Goal: Transaction & Acquisition: Purchase product/service

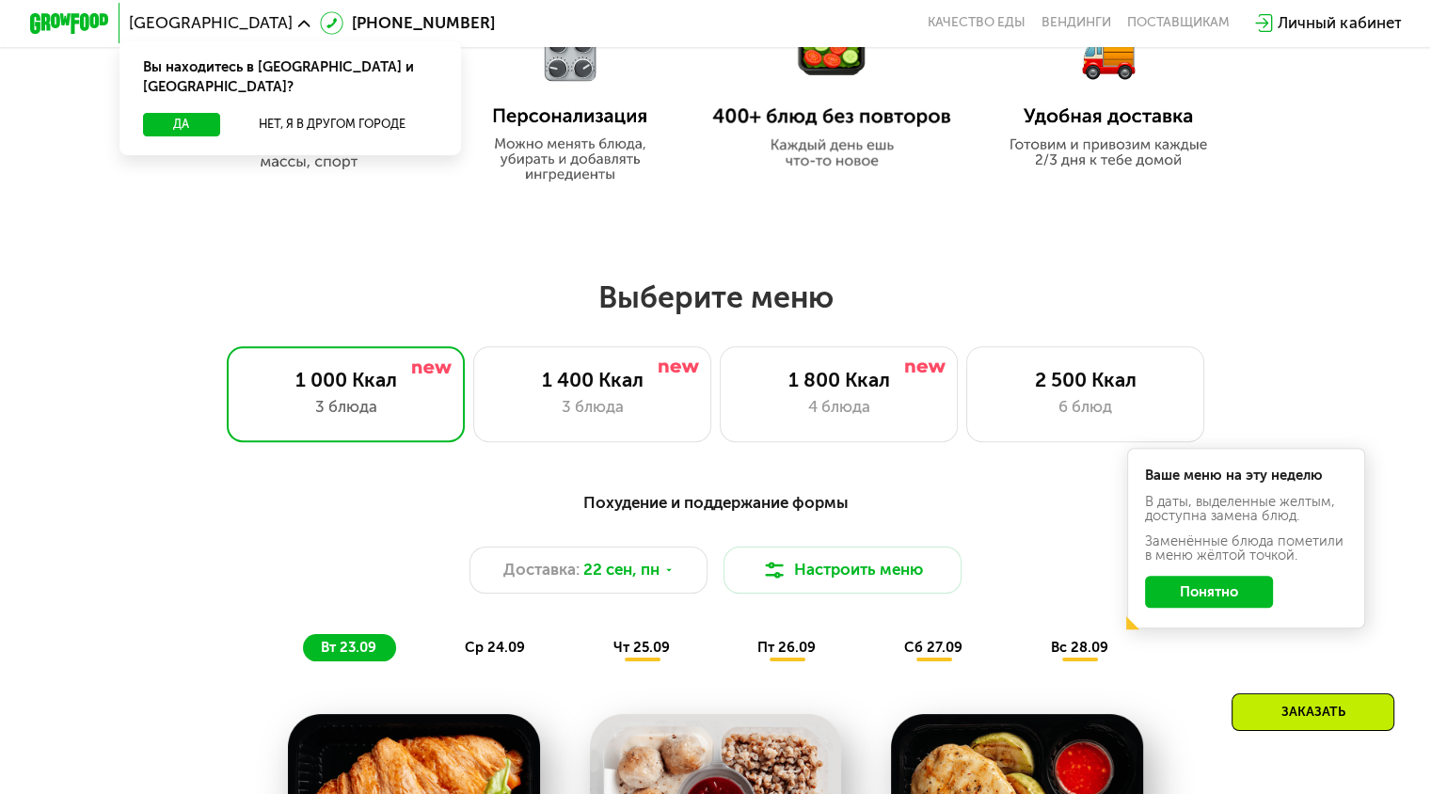
scroll to position [1129, 0]
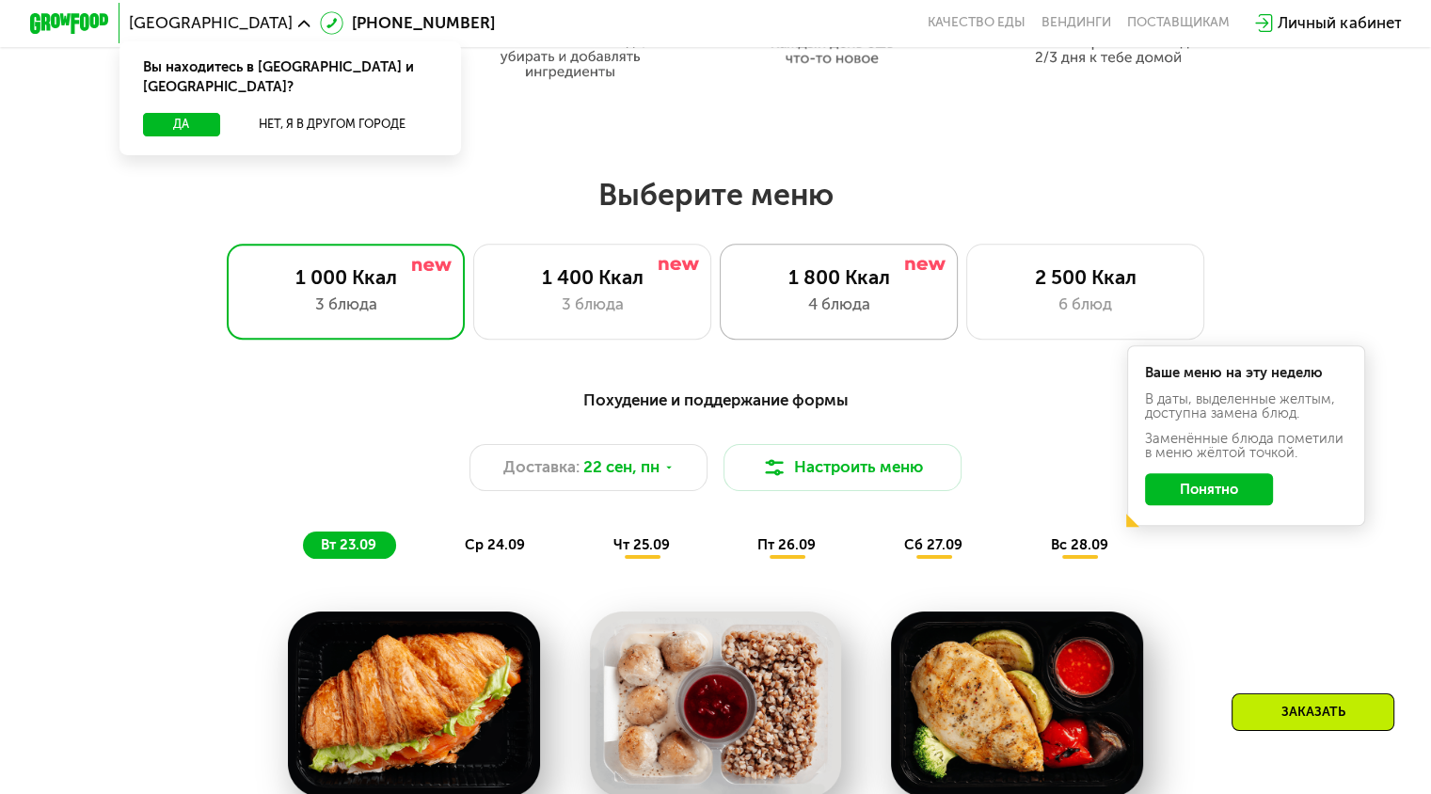
click at [839, 311] on div "4 блюда" at bounding box center [838, 305] width 197 height 24
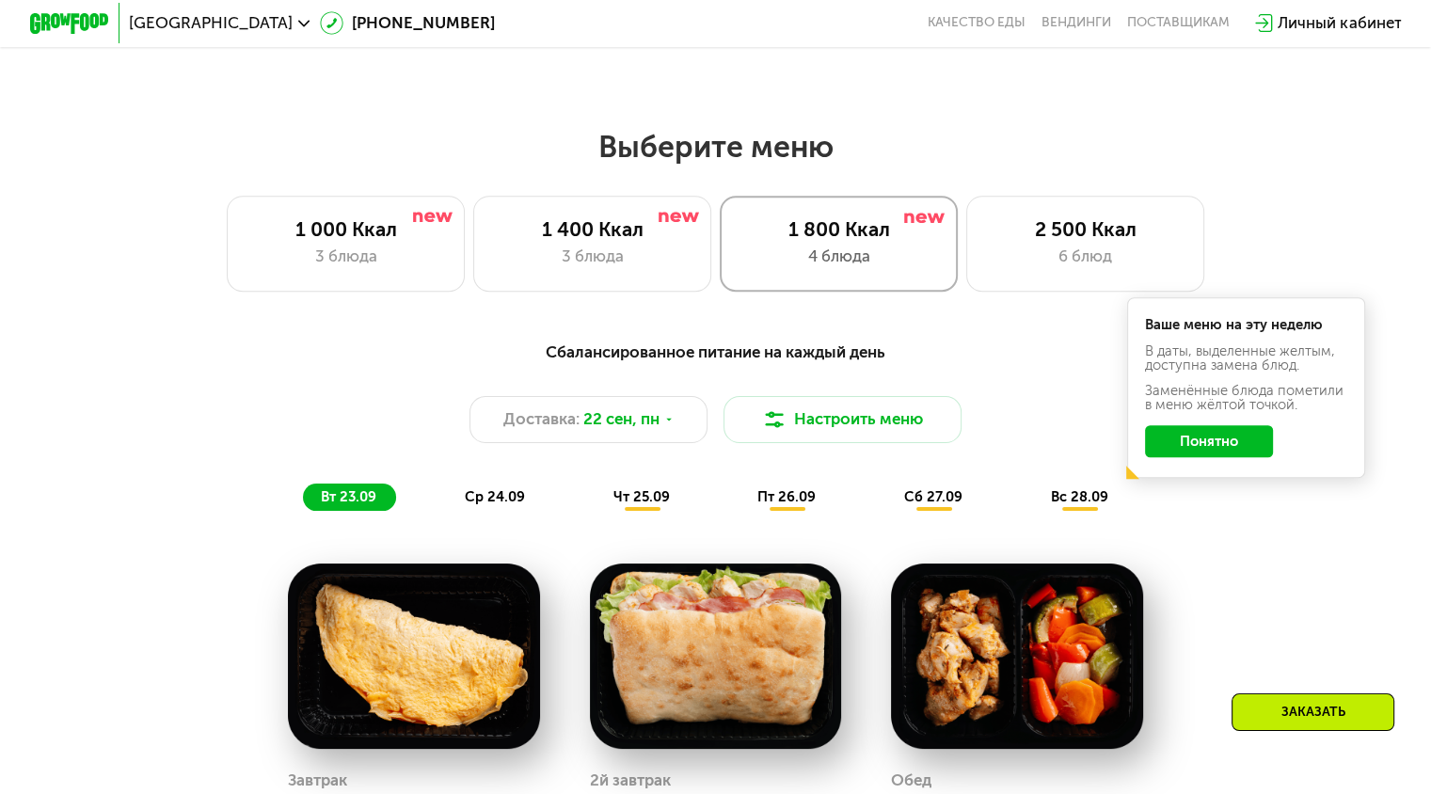
scroll to position [1317, 0]
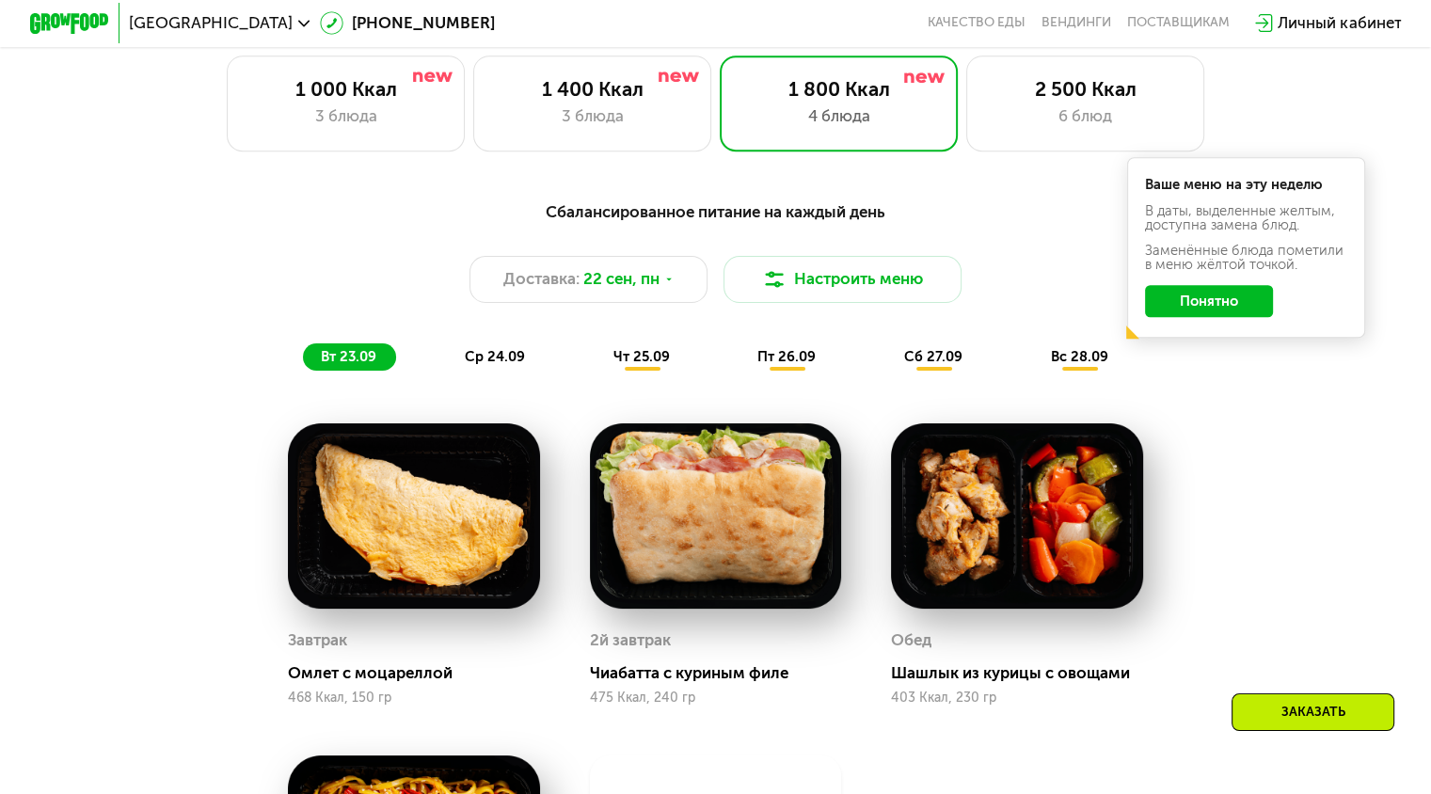
click at [500, 362] on span "ср 24.09" at bounding box center [495, 356] width 60 height 17
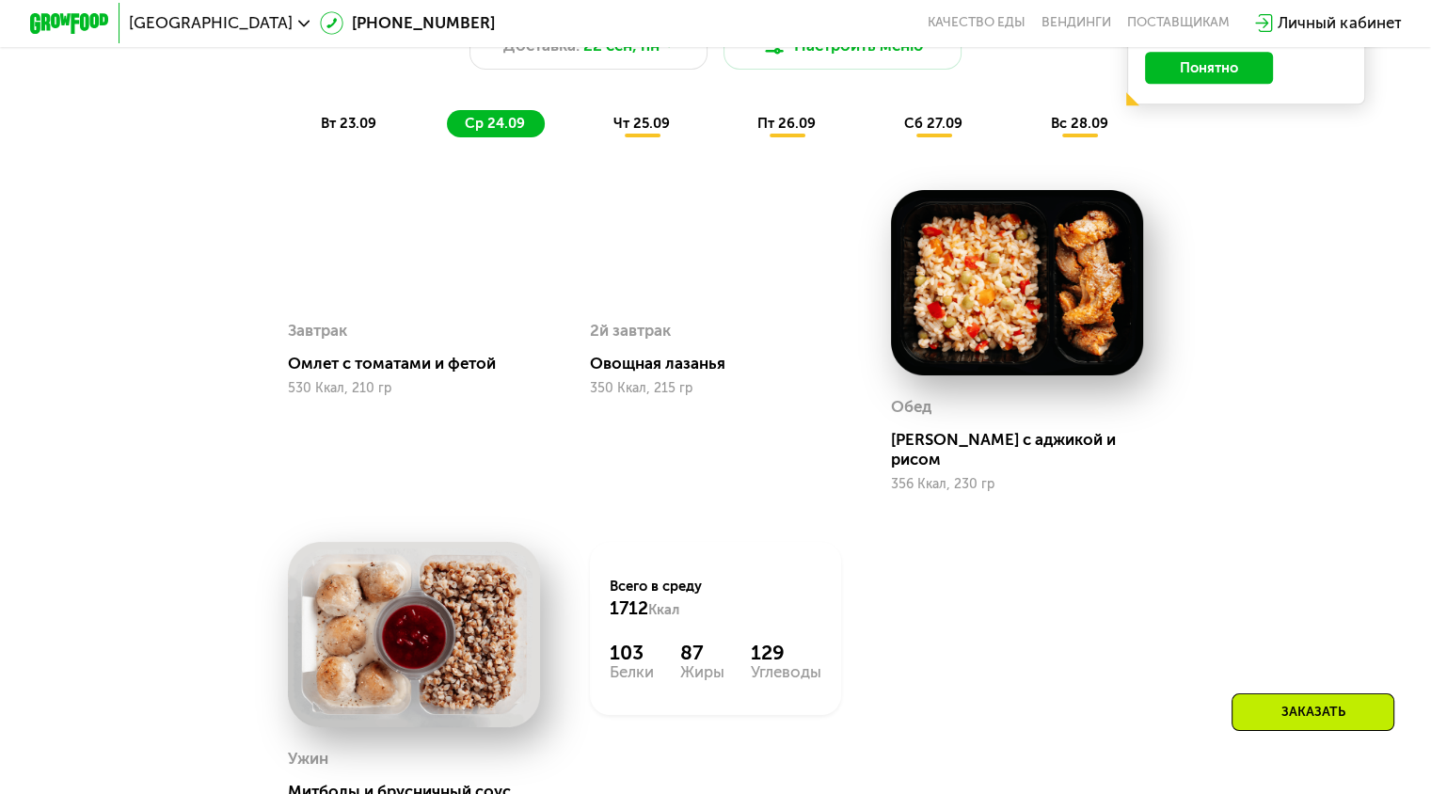
scroll to position [1505, 0]
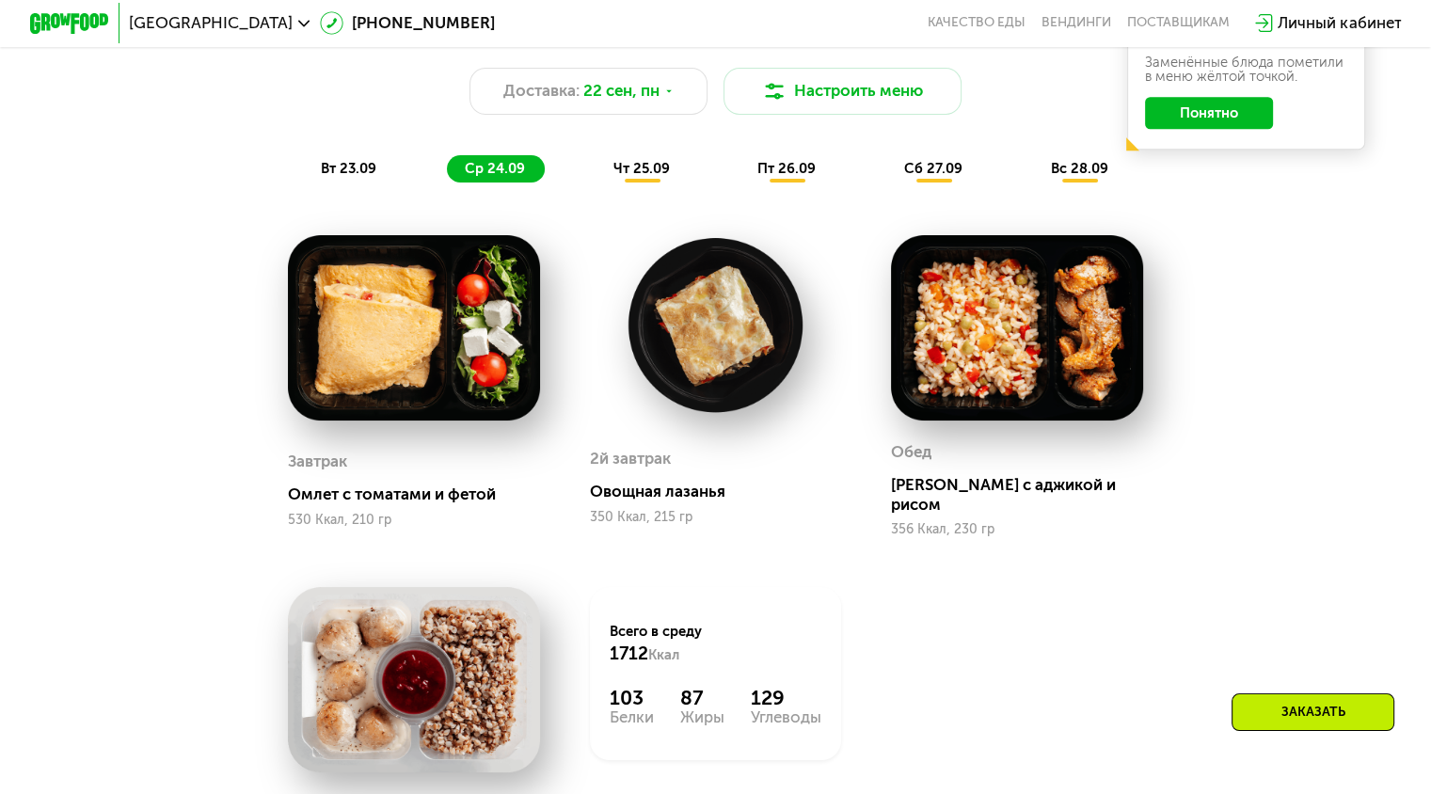
click at [373, 195] on div "Сбалансированное питание на каждый день Доставка: [DATE] Настроить меню вт 23.0…" at bounding box center [716, 97] width 1200 height 196
click at [370, 177] on span "вт 23.09" at bounding box center [348, 168] width 55 height 17
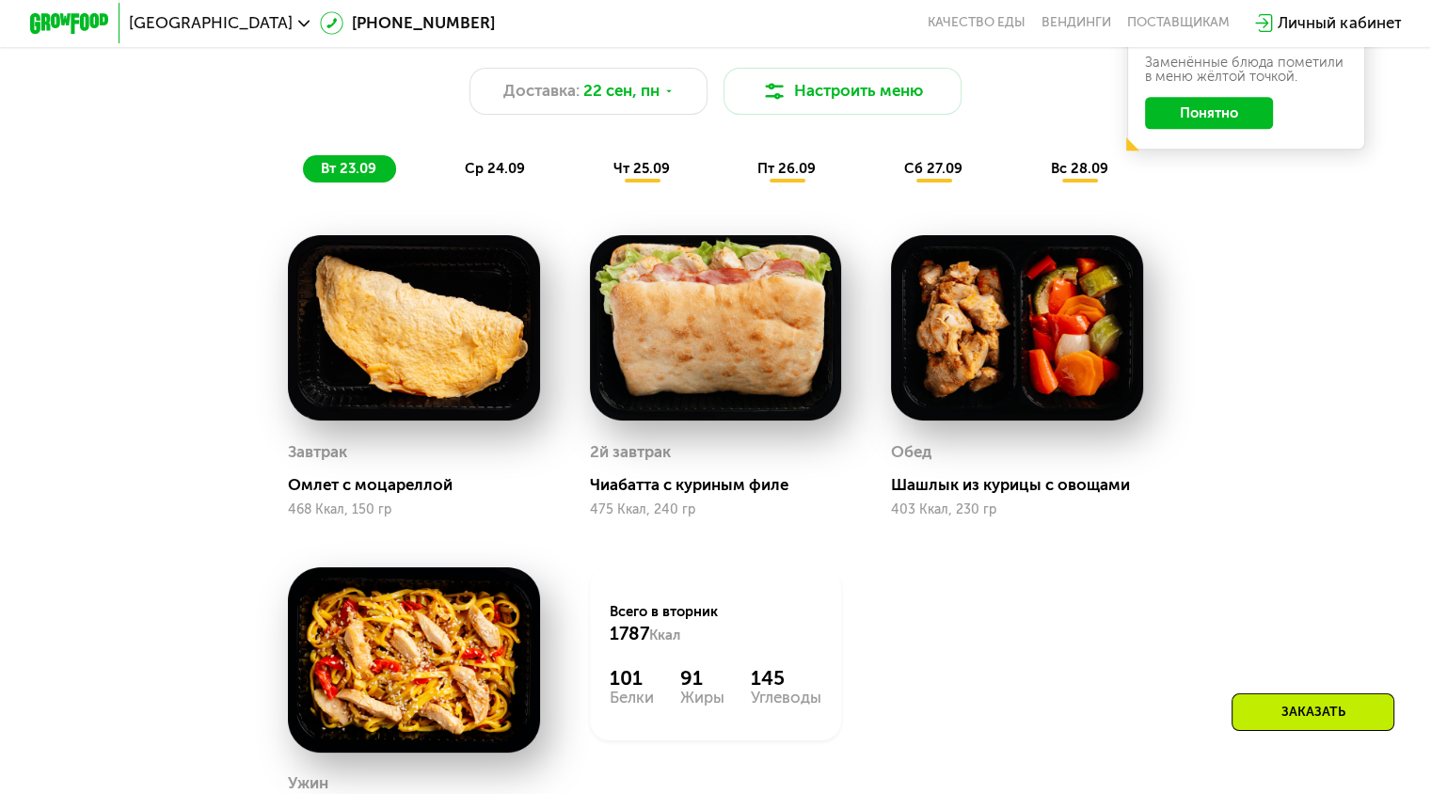
click at [489, 154] on div "Сбалансированное питание на каждый день Доставка: [DATE] Настроить меню вт 23.0…" at bounding box center [715, 97] width 1177 height 172
click at [492, 167] on div "ср 24.09" at bounding box center [496, 169] width 98 height 28
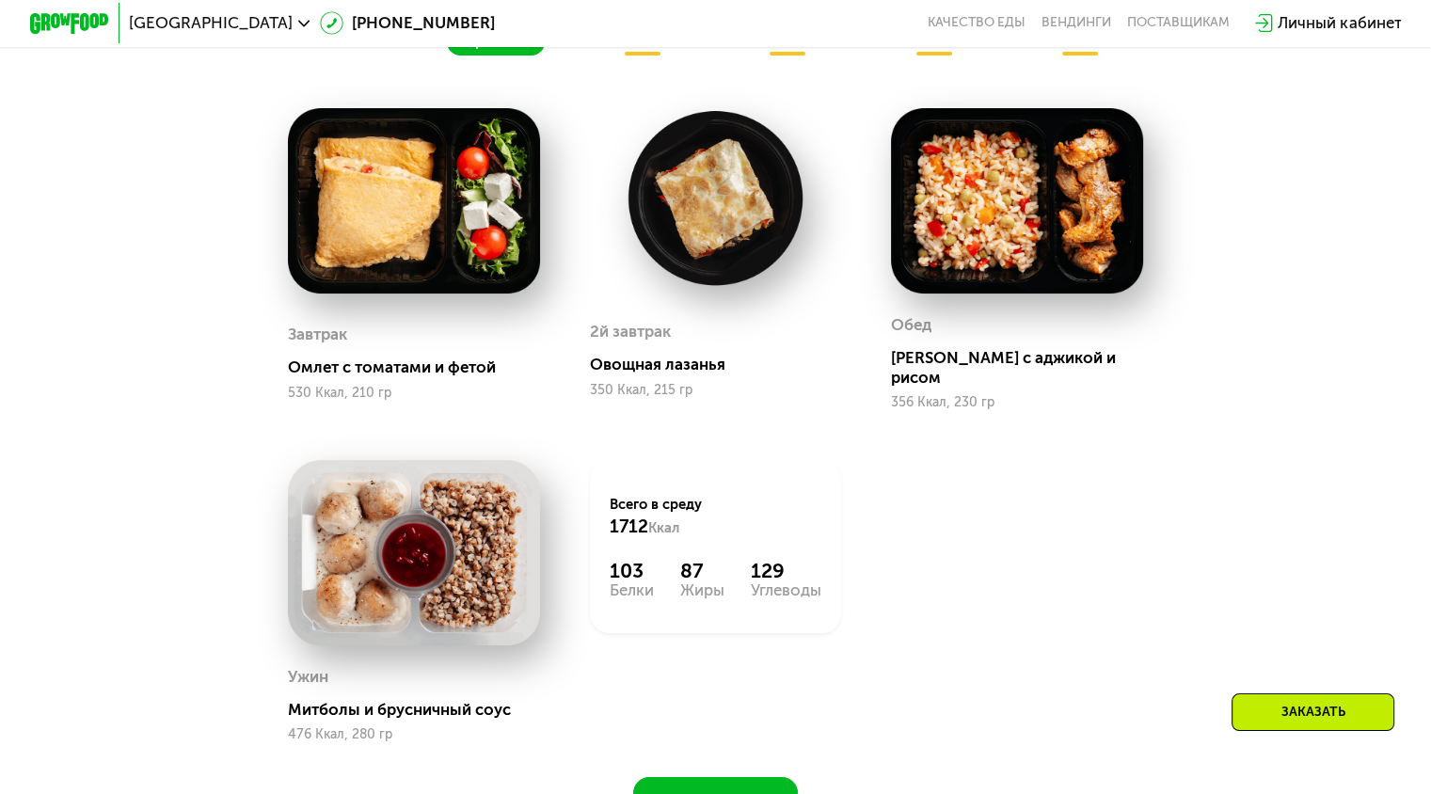
scroll to position [1599, 0]
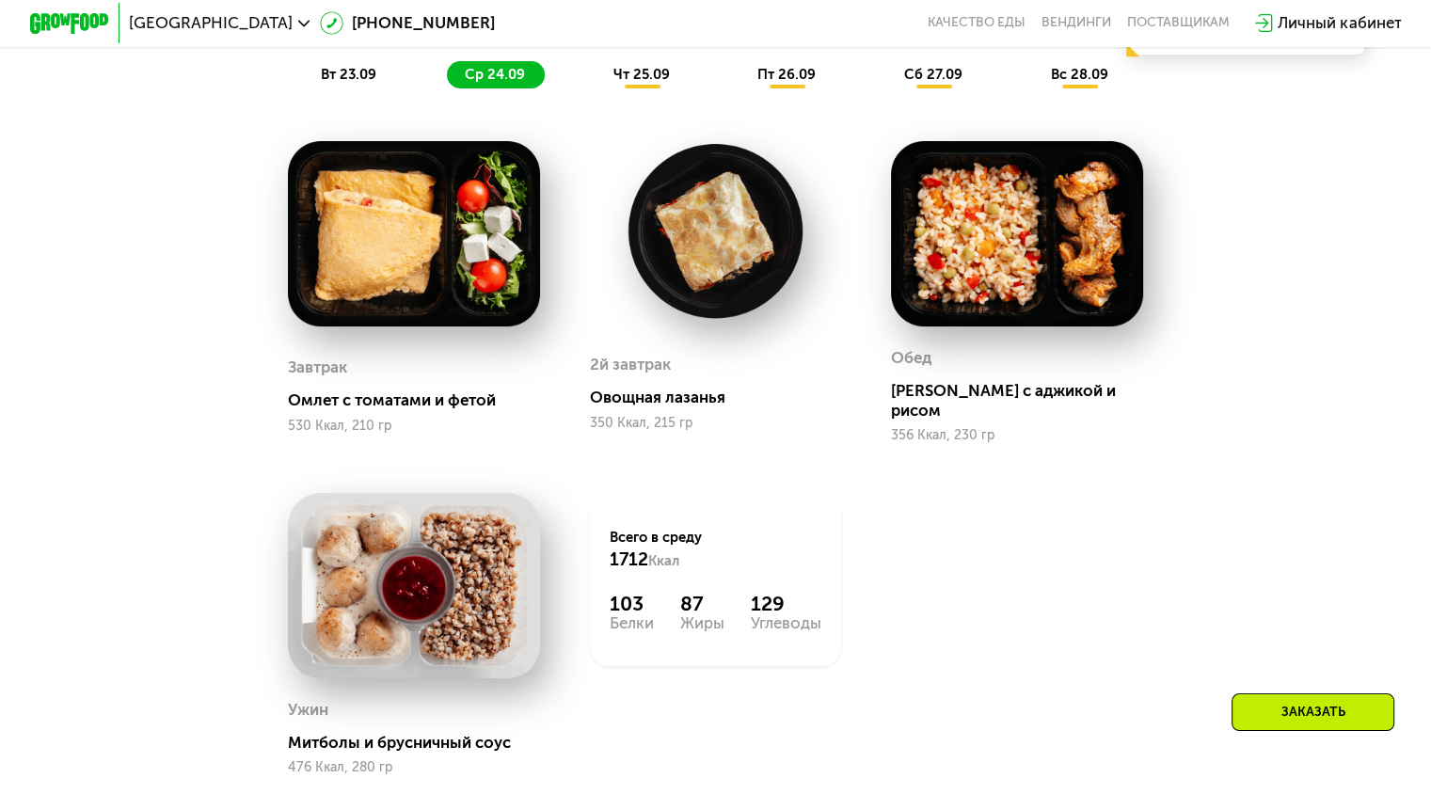
click at [629, 89] on div "чт 25.09" at bounding box center [642, 75] width 94 height 28
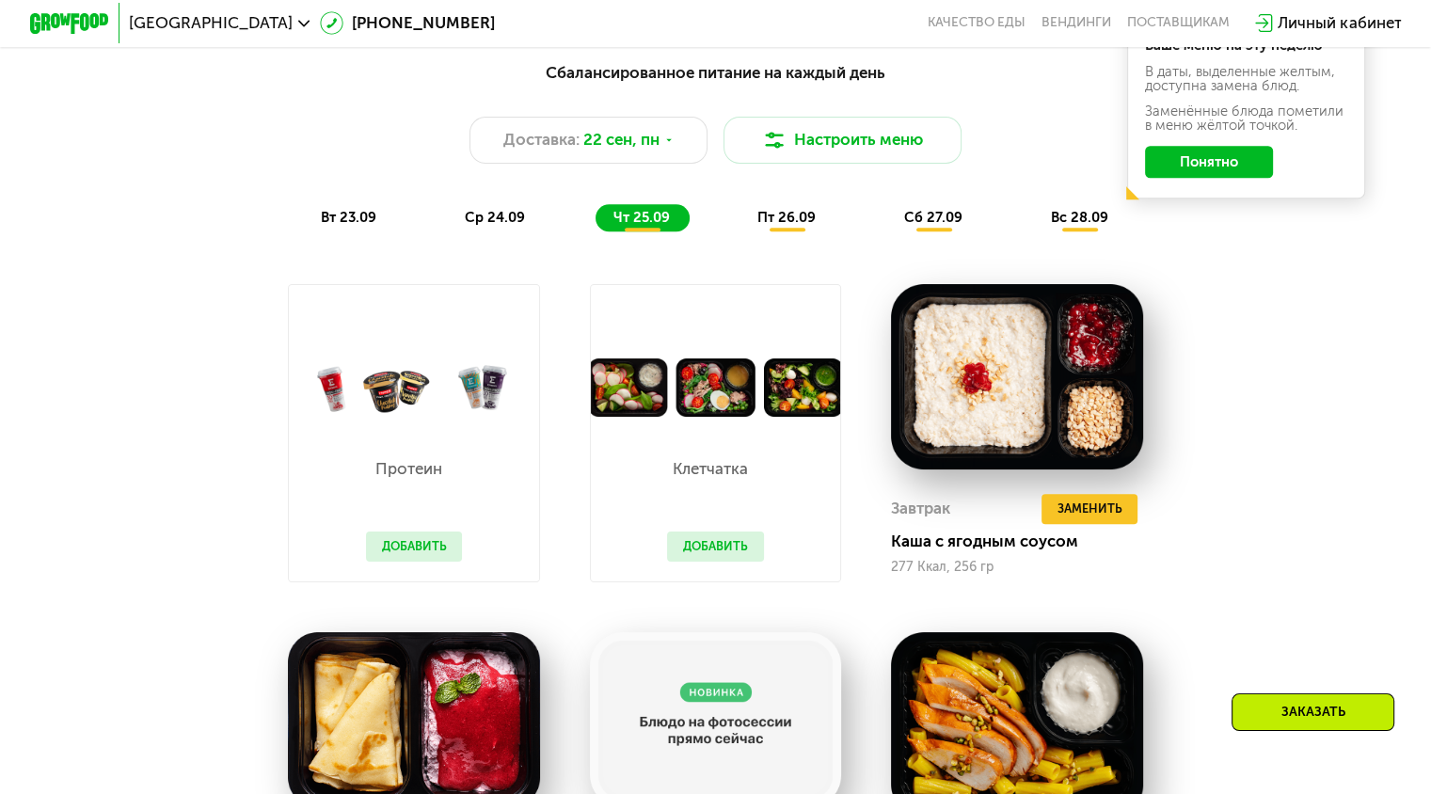
scroll to position [1411, 0]
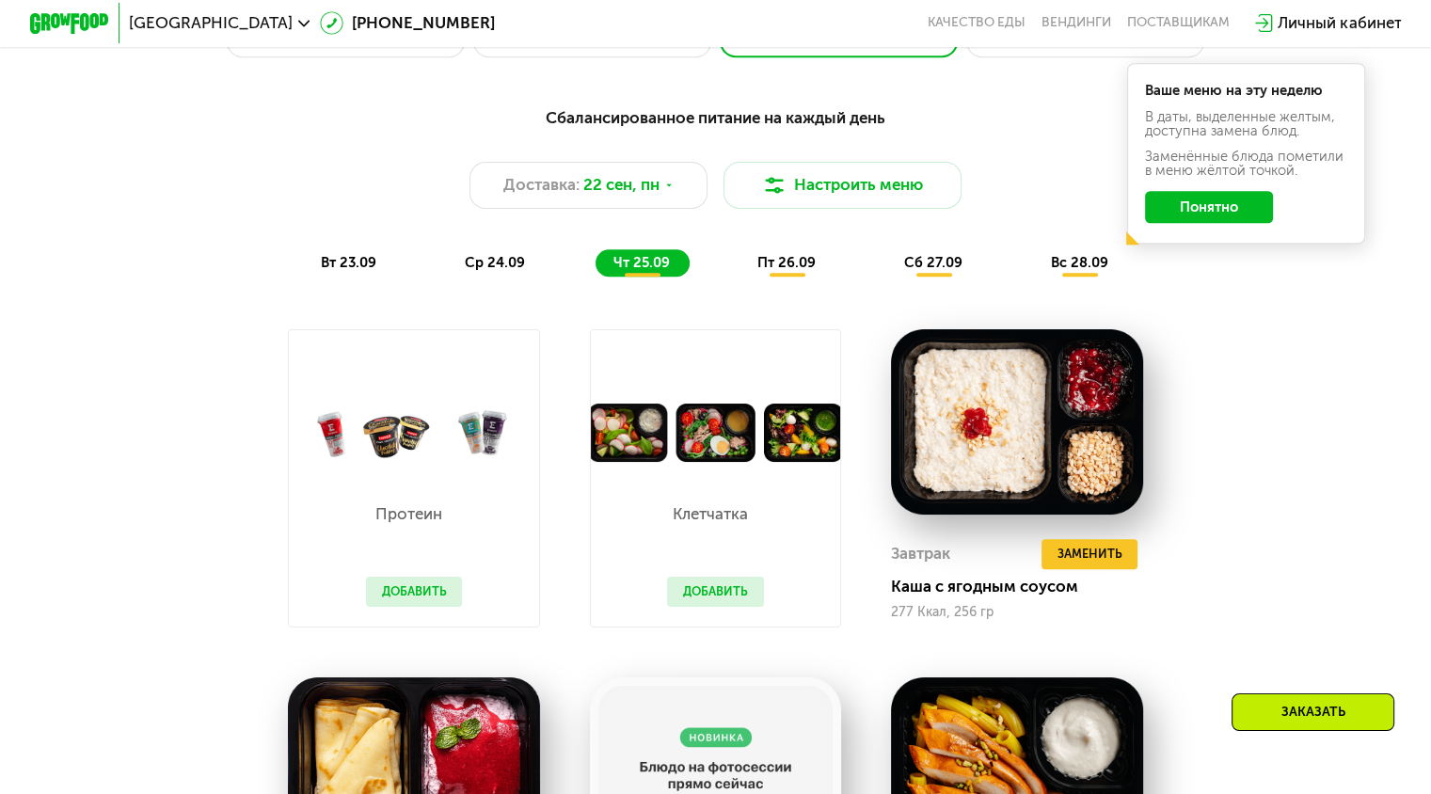
click at [776, 271] on span "пт 26.09" at bounding box center [786, 262] width 58 height 17
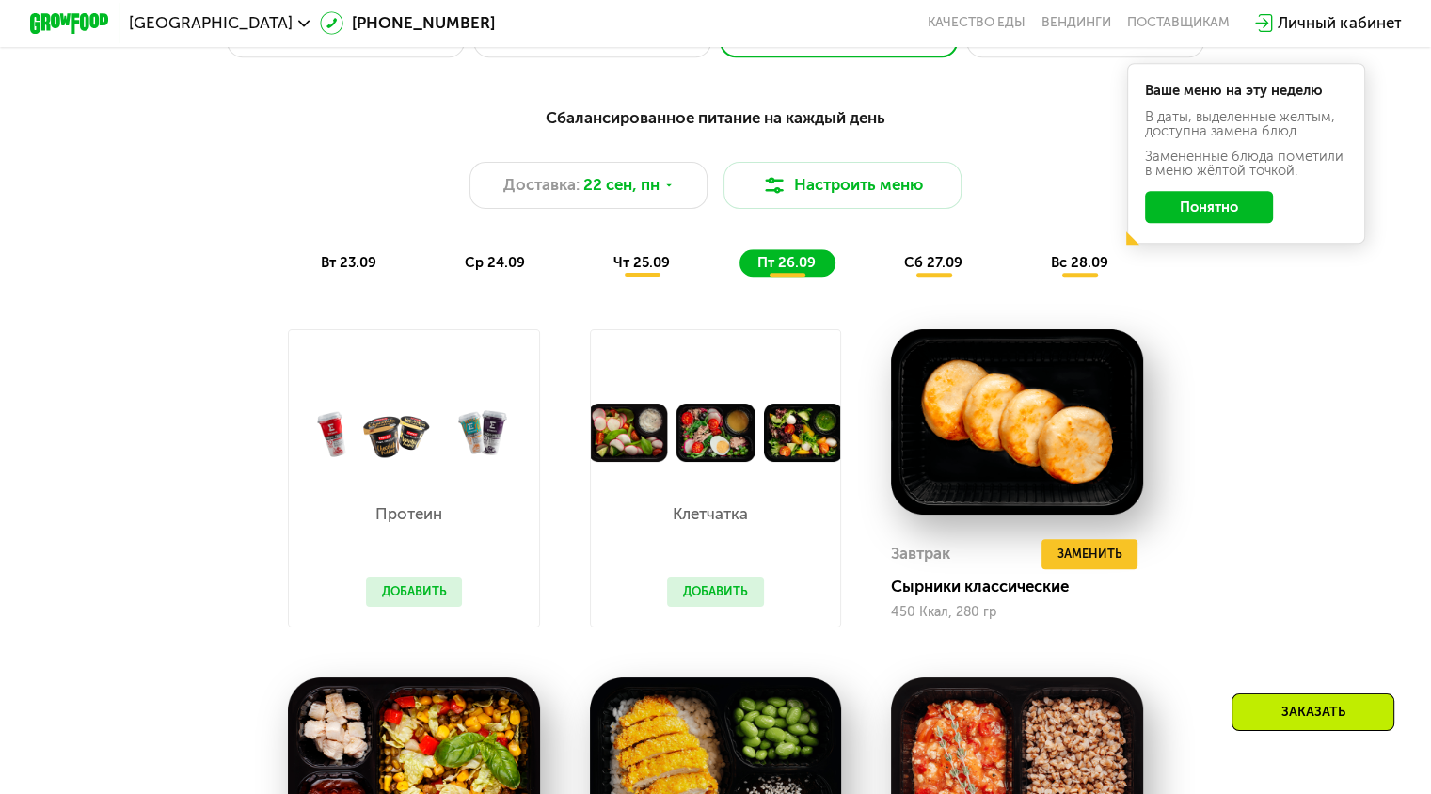
click at [1193, 223] on button "Понятно" at bounding box center [1209, 207] width 128 height 32
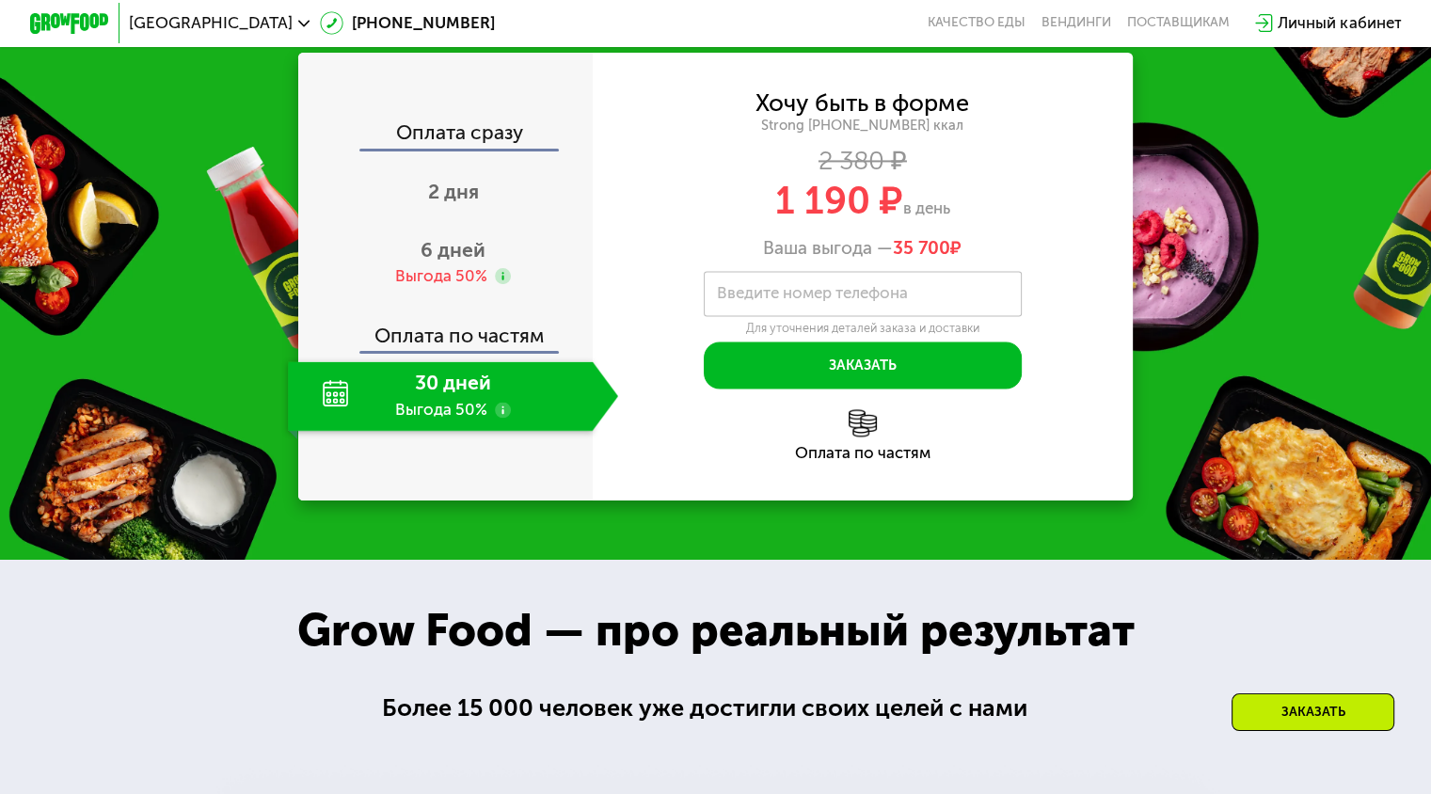
scroll to position [2822, 0]
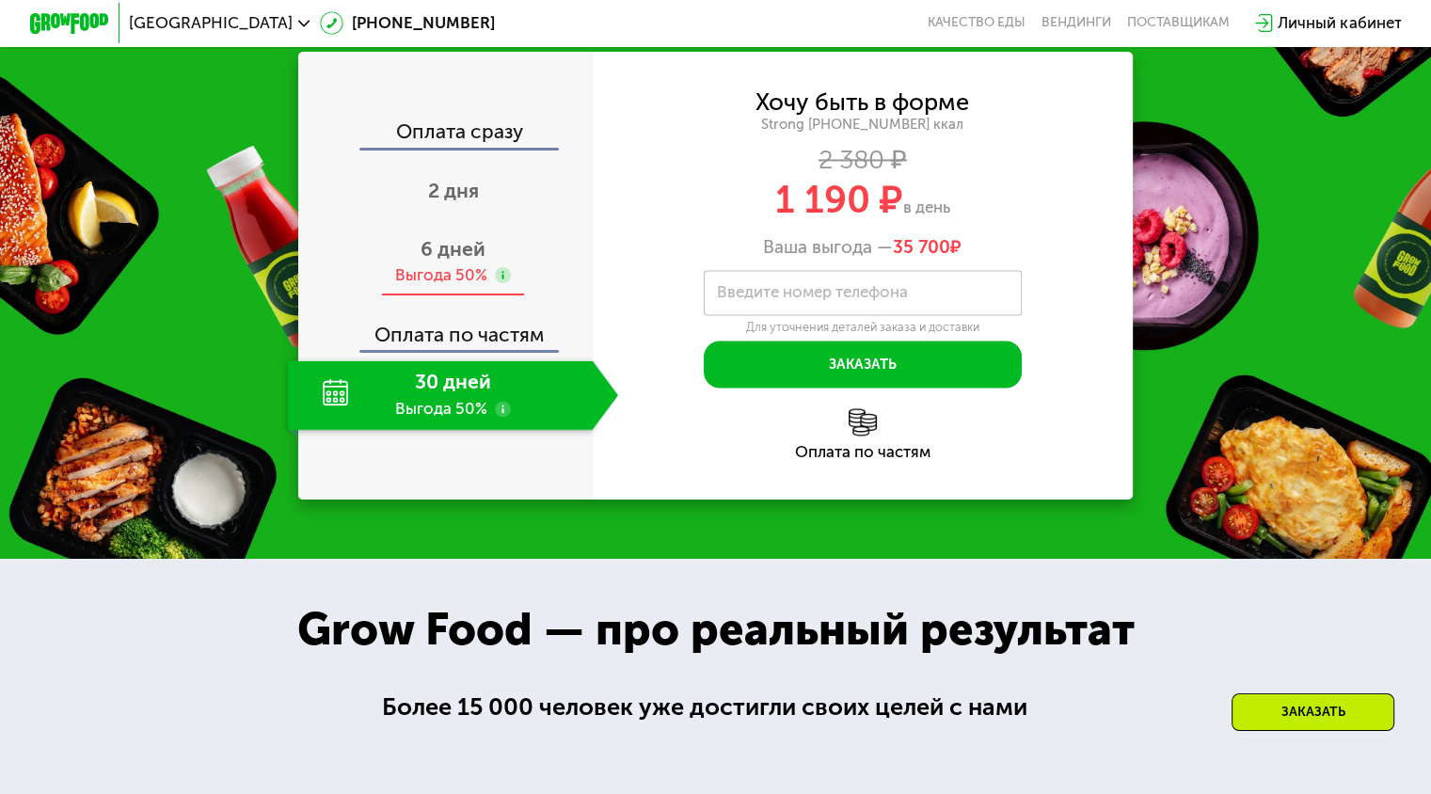
click at [457, 261] on span "6 дней" at bounding box center [452, 249] width 65 height 24
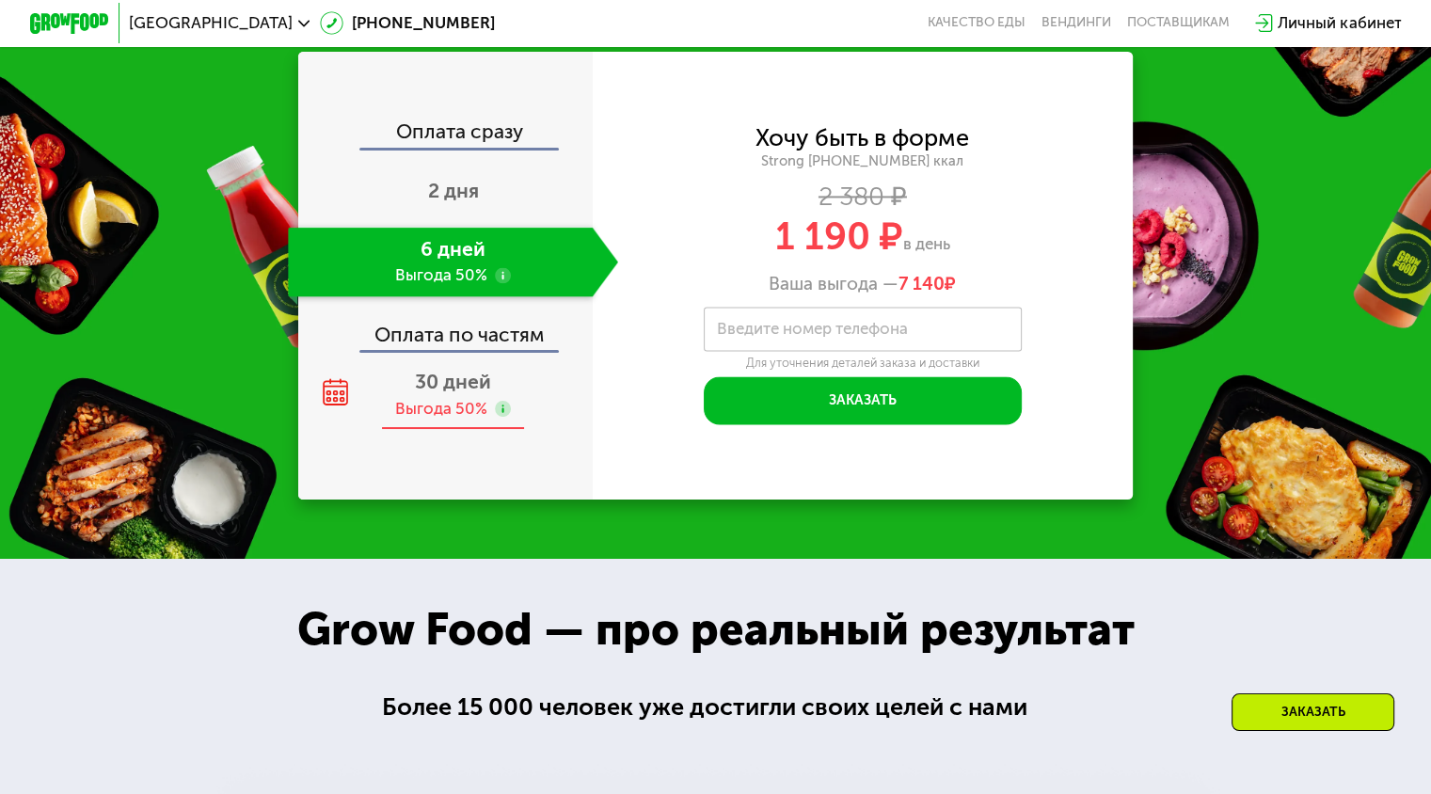
click at [504, 408] on use at bounding box center [503, 409] width 16 height 16
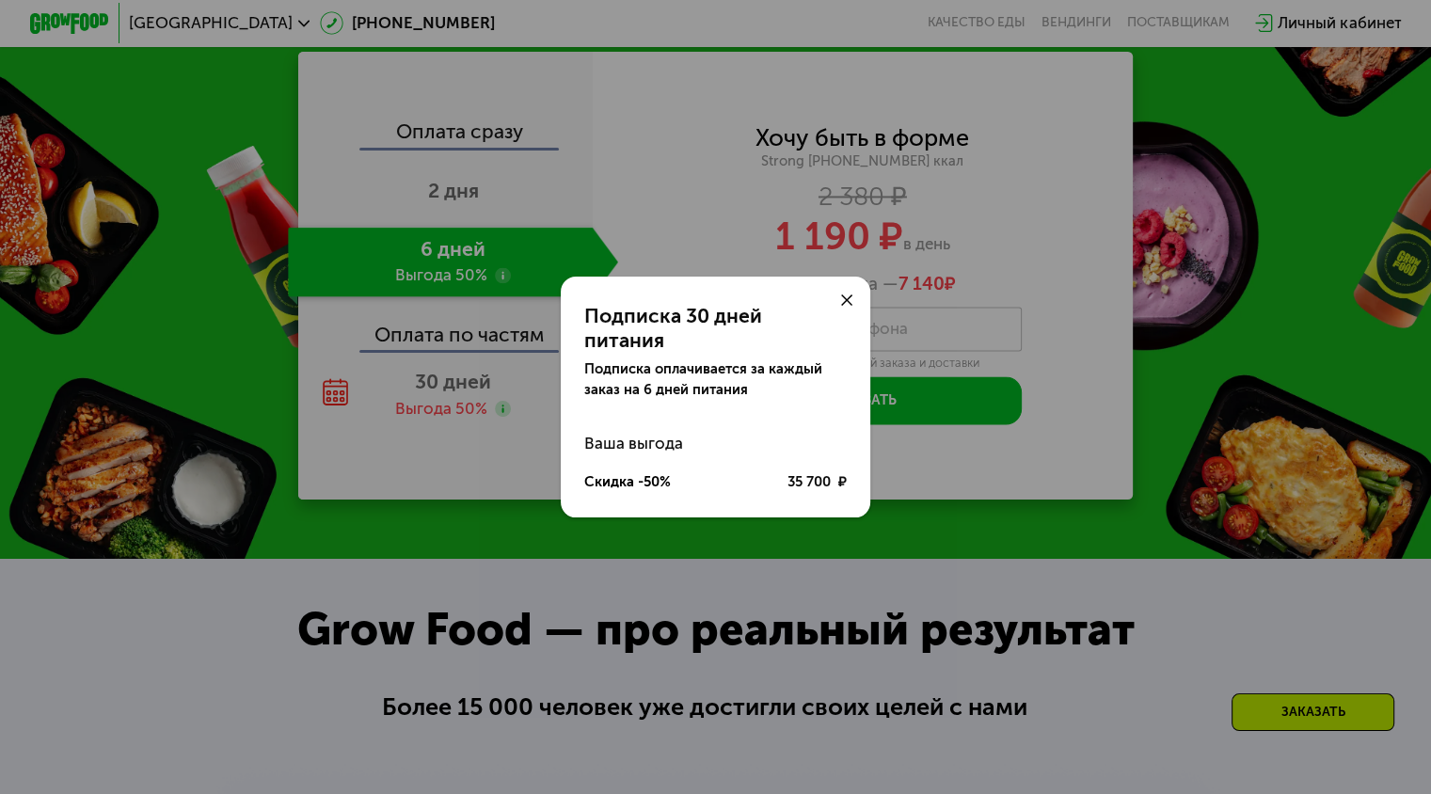
click at [835, 304] on div at bounding box center [847, 301] width 48 height 48
click at [854, 315] on div at bounding box center [847, 301] width 48 height 48
click at [847, 307] on icon at bounding box center [847, 300] width 12 height 12
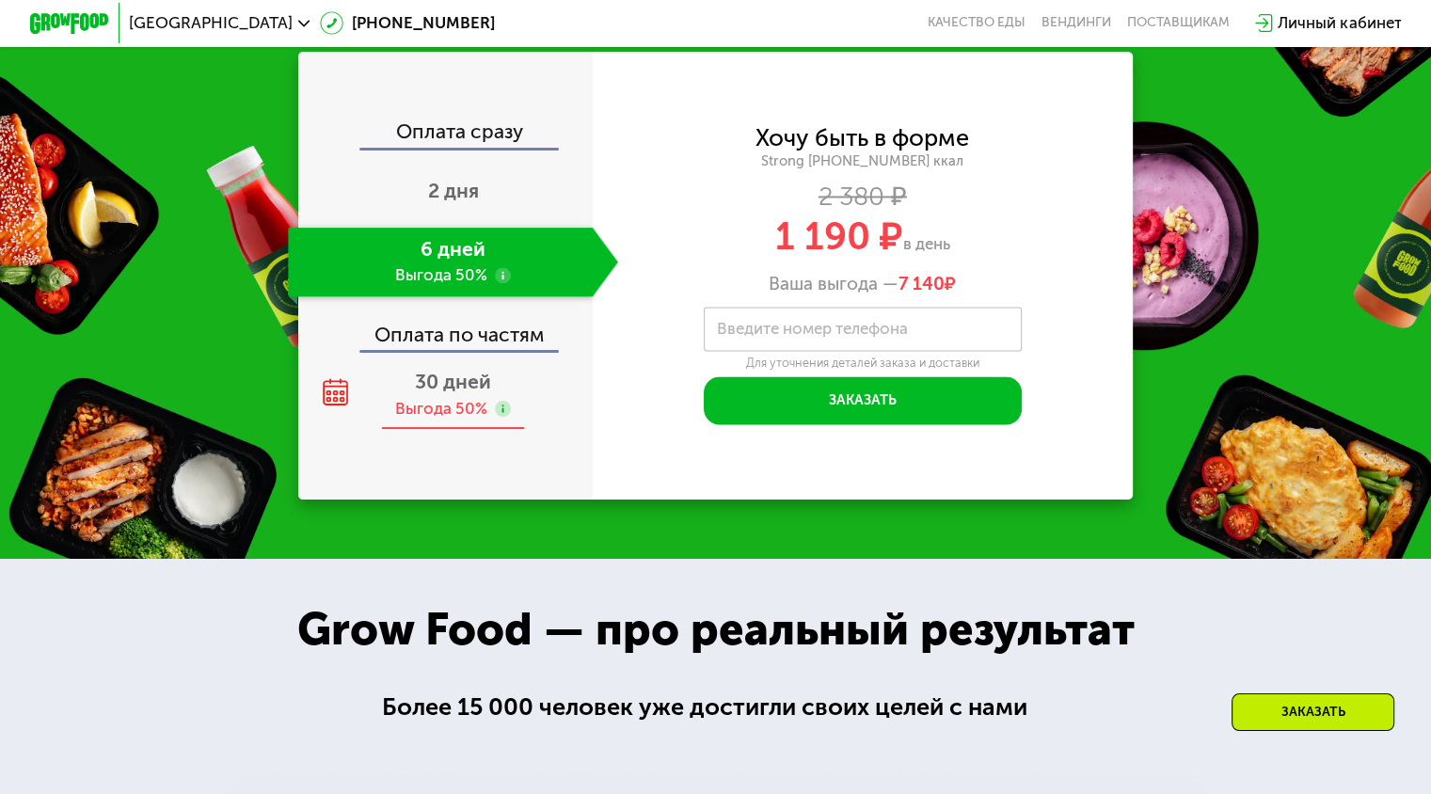
click at [418, 380] on span "30 дней" at bounding box center [453, 382] width 76 height 24
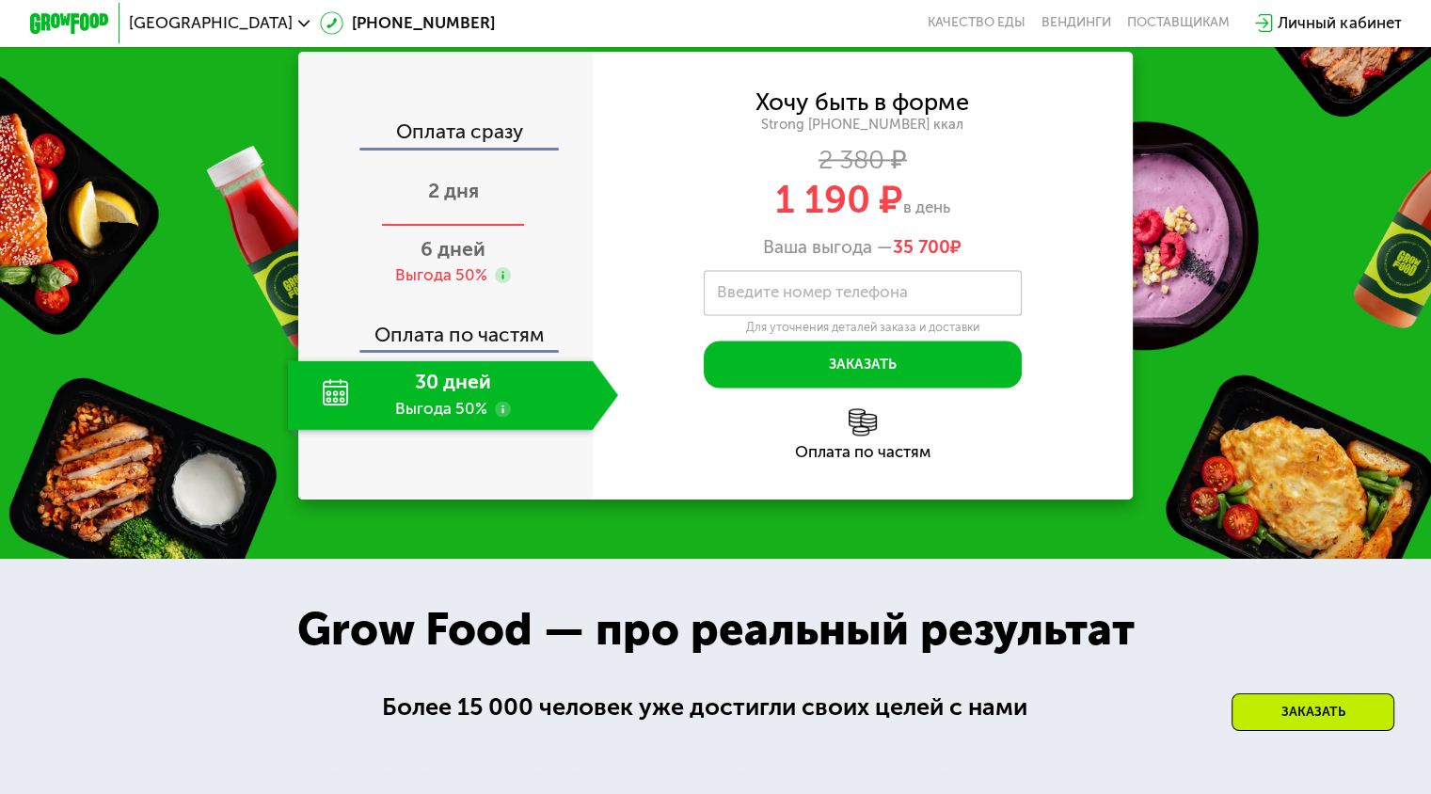
click at [515, 198] on div "2 дня" at bounding box center [453, 192] width 330 height 70
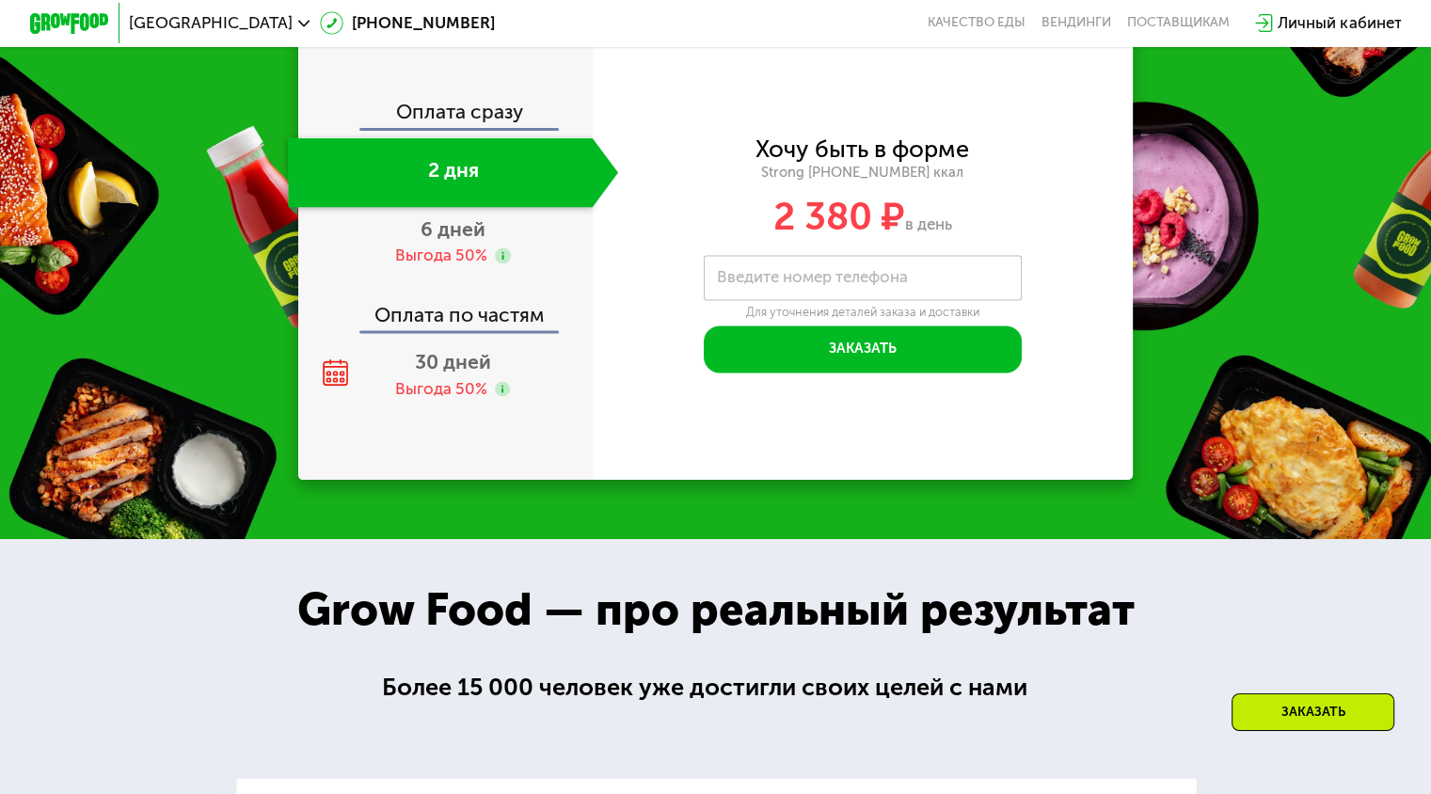
scroll to position [2581, 0]
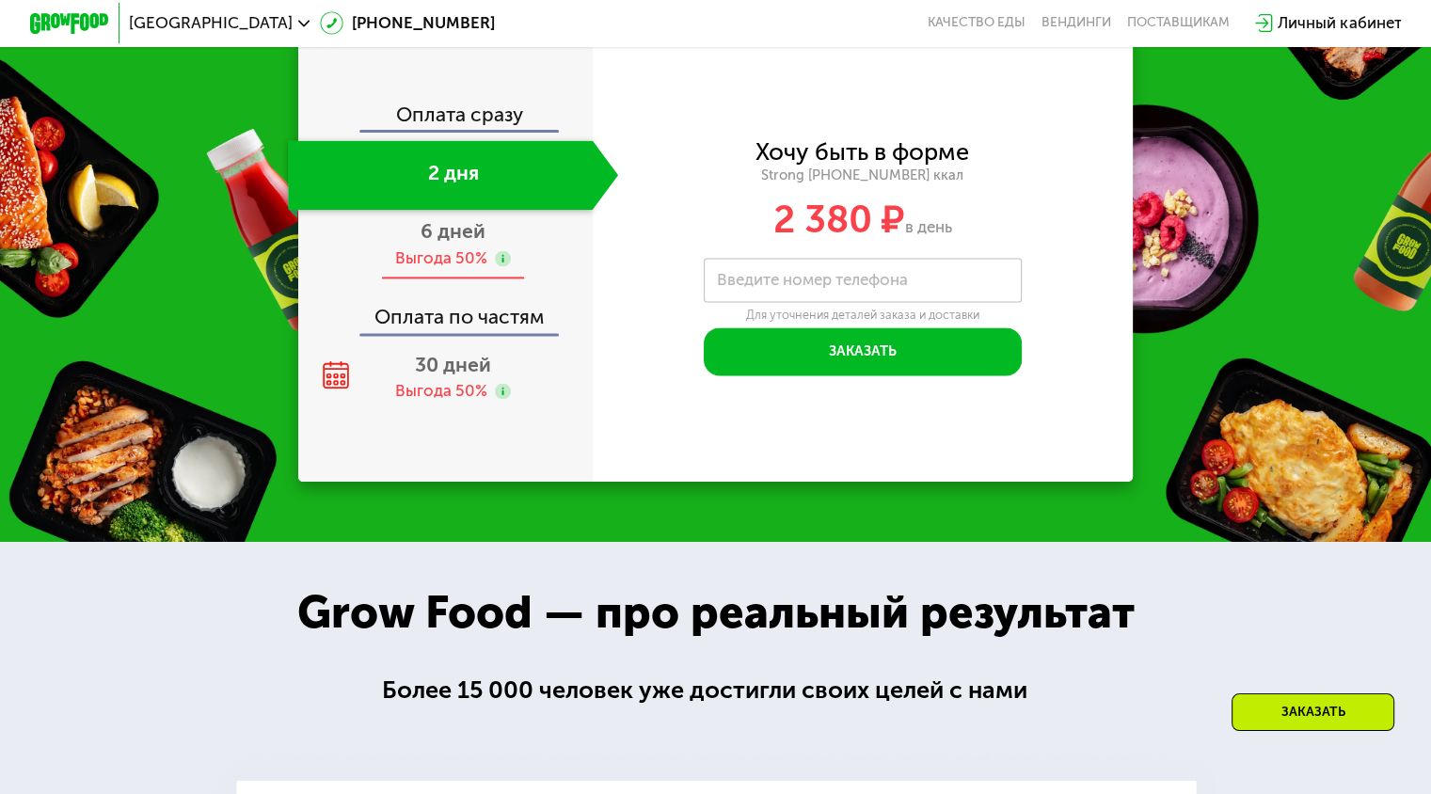
click at [485, 264] on div "6 дней Выгода 50%" at bounding box center [453, 245] width 330 height 70
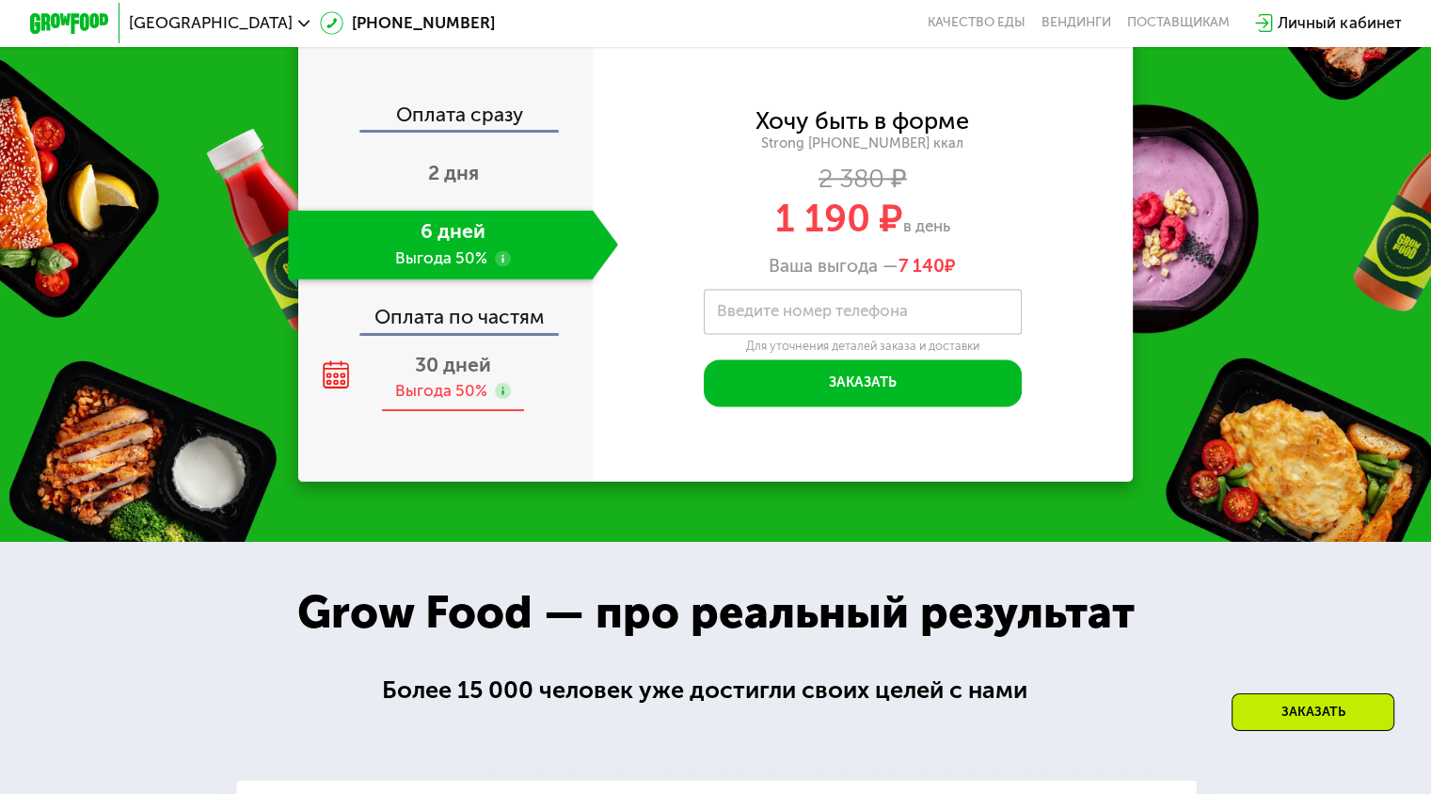
click at [445, 401] on div "30 дней Выгода 50%" at bounding box center [453, 377] width 330 height 70
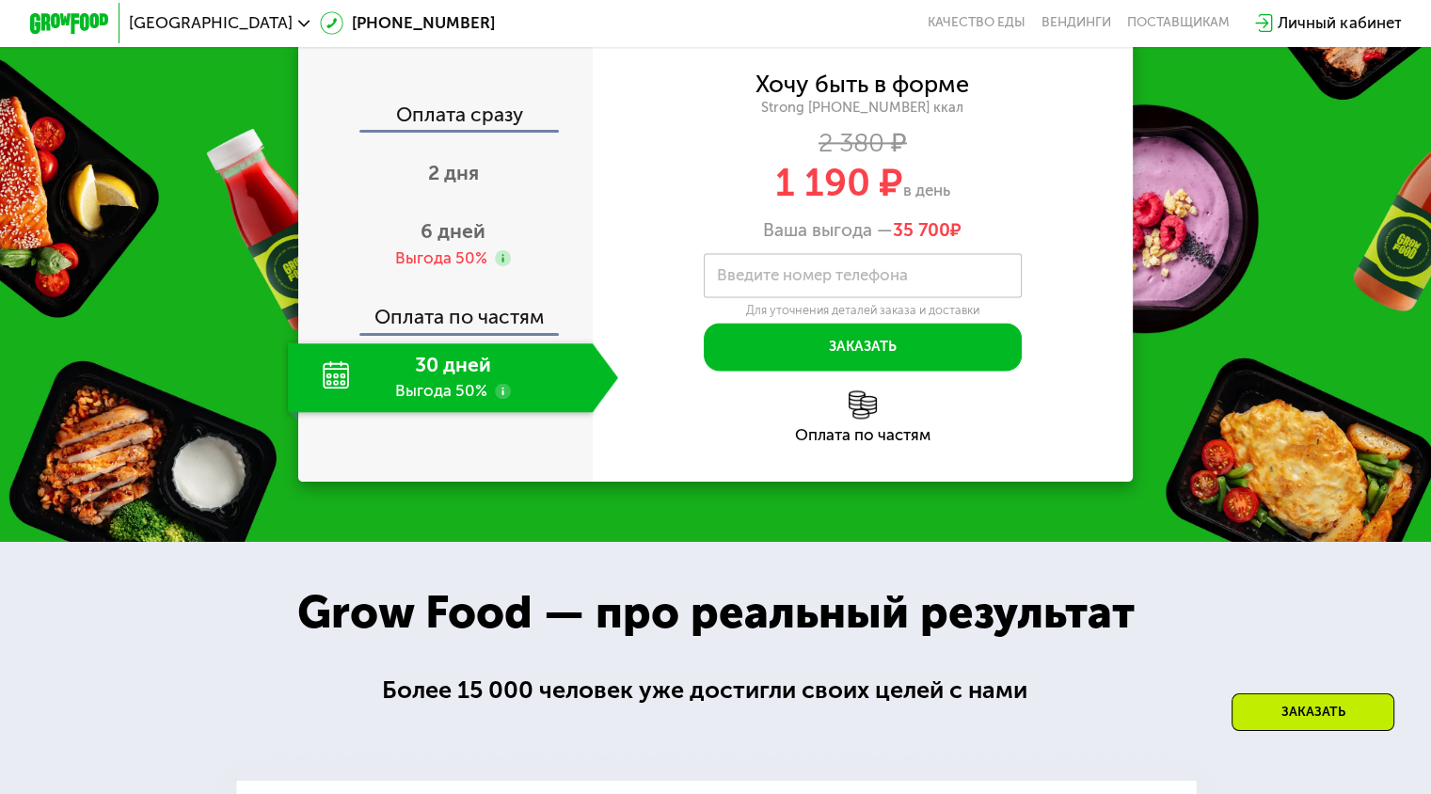
click at [827, 205] on span "1 190 ₽" at bounding box center [839, 182] width 128 height 45
click at [839, 281] on label "Введите номер телефона" at bounding box center [812, 275] width 191 height 11
click at [839, 294] on input "Введите номер телефона" at bounding box center [863, 275] width 318 height 45
click at [444, 243] on span "6 дней" at bounding box center [452, 231] width 65 height 24
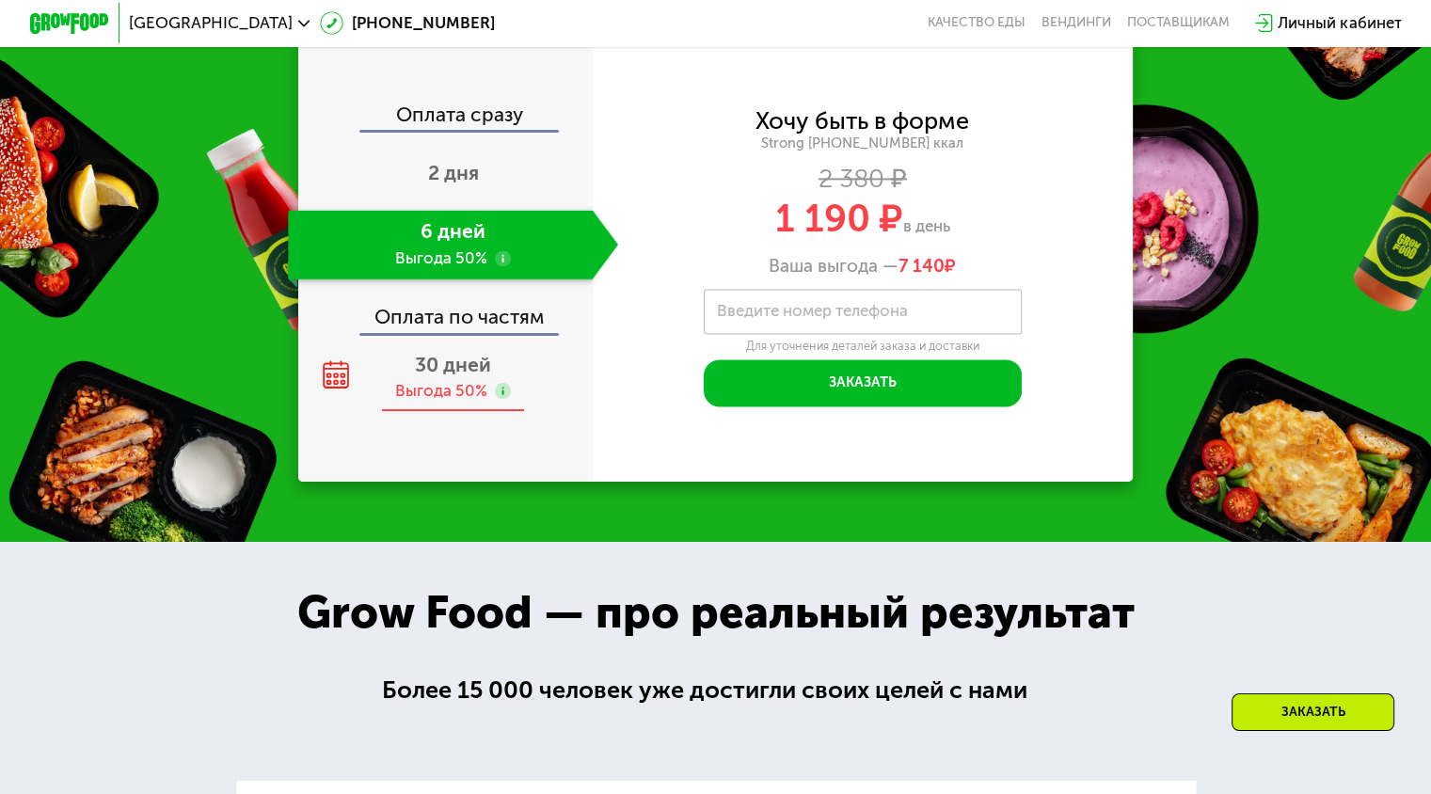
click at [434, 402] on div "Выгода 50%" at bounding box center [441, 391] width 92 height 22
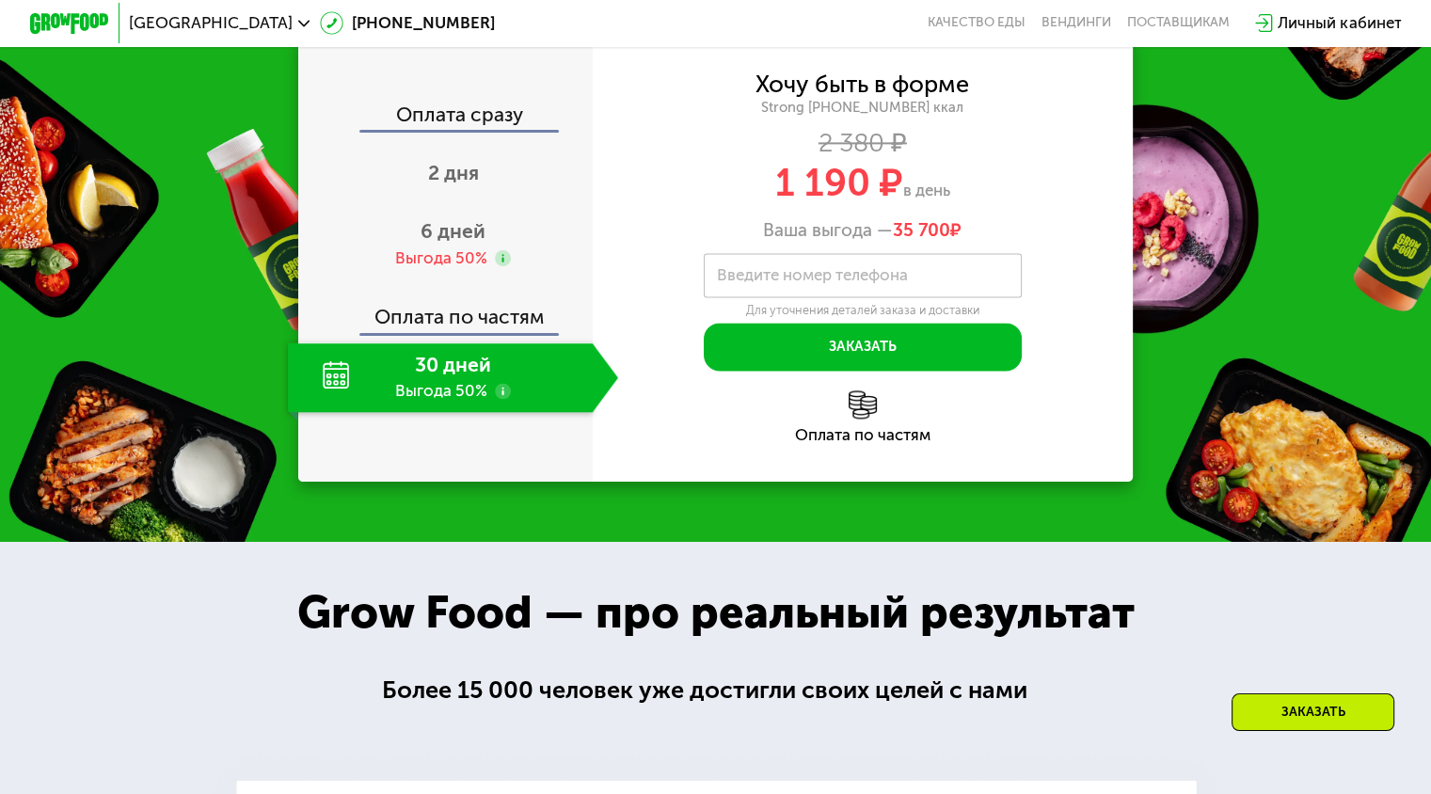
click at [852, 419] on img at bounding box center [862, 404] width 28 height 28
click at [863, 419] on img at bounding box center [862, 404] width 28 height 28
click at [853, 472] on div "Хочу быть в форме Strong [PHONE_NUMBER] ккал 2 380 ₽ 1 190 ₽ в день Ваша выгода…" at bounding box center [863, 258] width 541 height 447
click at [858, 443] on div "Оплата по частям" at bounding box center [863, 435] width 541 height 16
